Goal: Find specific page/section: Find specific page/section

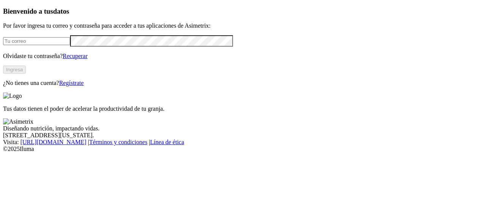
type input "[EMAIL_ADDRESS][PERSON_NAME][DOMAIN_NAME]"
click at [26, 74] on button "Ingresa" at bounding box center [14, 70] width 23 height 8
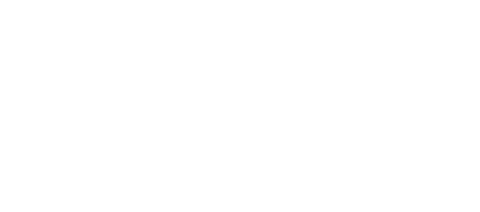
type input "aliar"
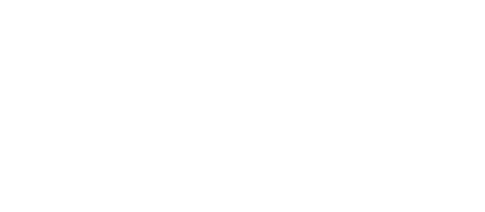
type input "cer"
click at [431, 16] on div at bounding box center [243, 106] width 480 height 212
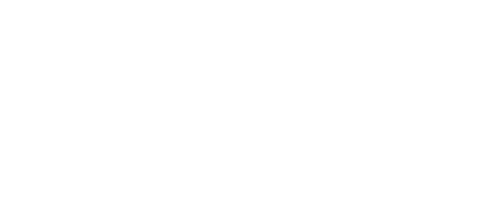
type input "aliar"
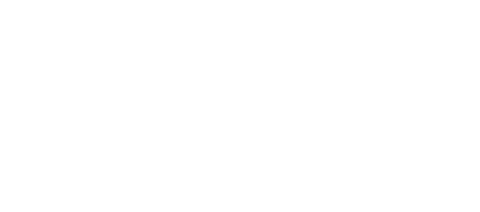
type input "Coro"
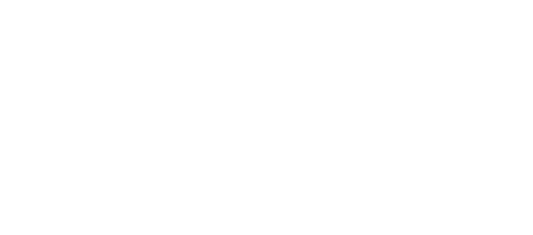
type input "a"
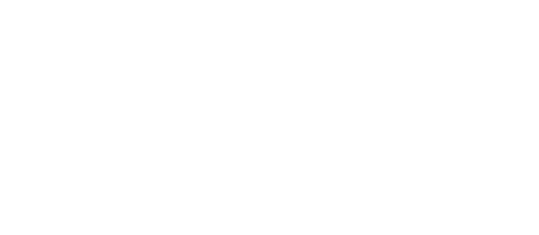
type input "canta"
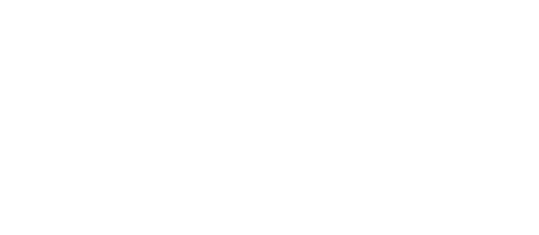
type input "cer"
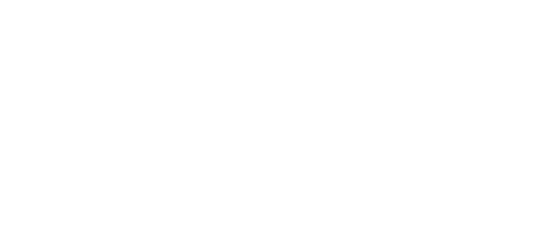
type input "hori"
drag, startPoint x: 491, startPoint y: 20, endPoint x: 490, endPoint y: 7, distance: 12.6
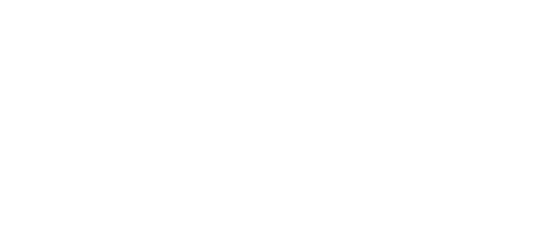
drag, startPoint x: 241, startPoint y: 61, endPoint x: 241, endPoint y: 67, distance: 6.1
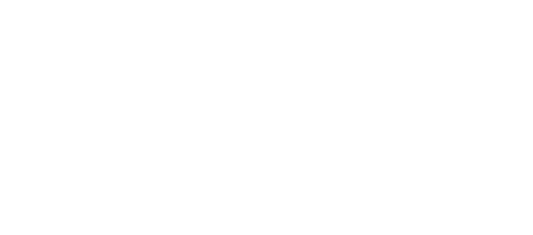
drag, startPoint x: 372, startPoint y: 6, endPoint x: 368, endPoint y: 18, distance: 12.6
type input "Hor"
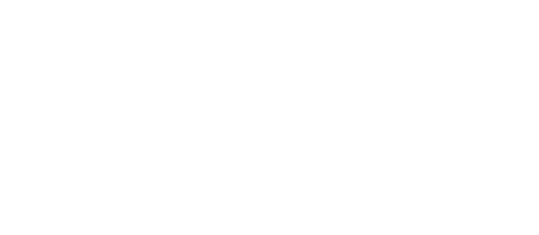
type input "Horizo"
